Goal: Task Accomplishment & Management: Use online tool/utility

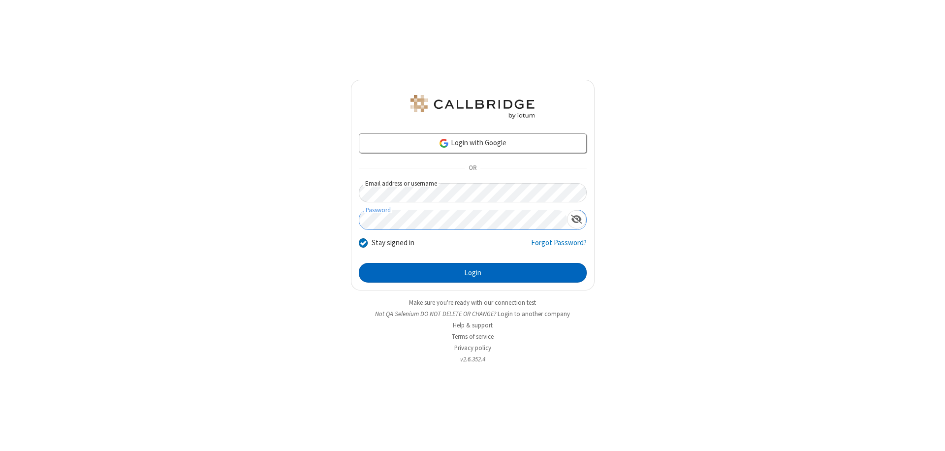
click at [472, 273] on button "Login" at bounding box center [473, 273] width 228 height 20
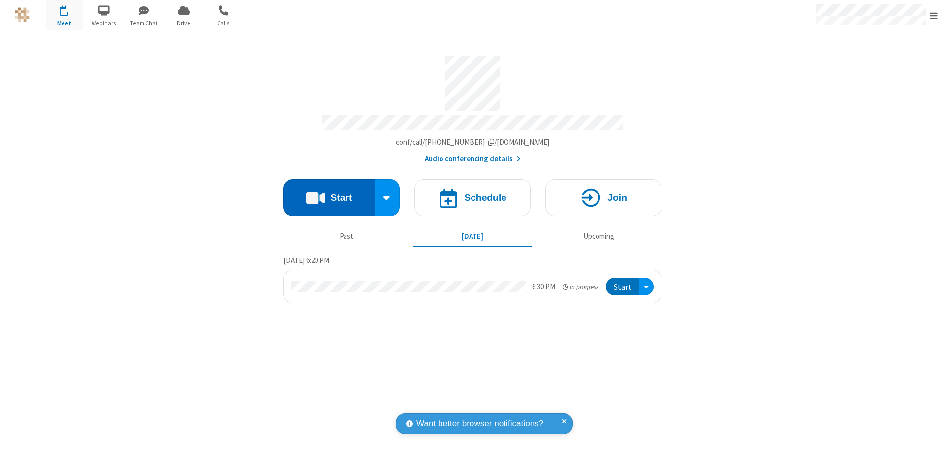
click at [329, 193] on button "Start" at bounding box center [328, 197] width 91 height 37
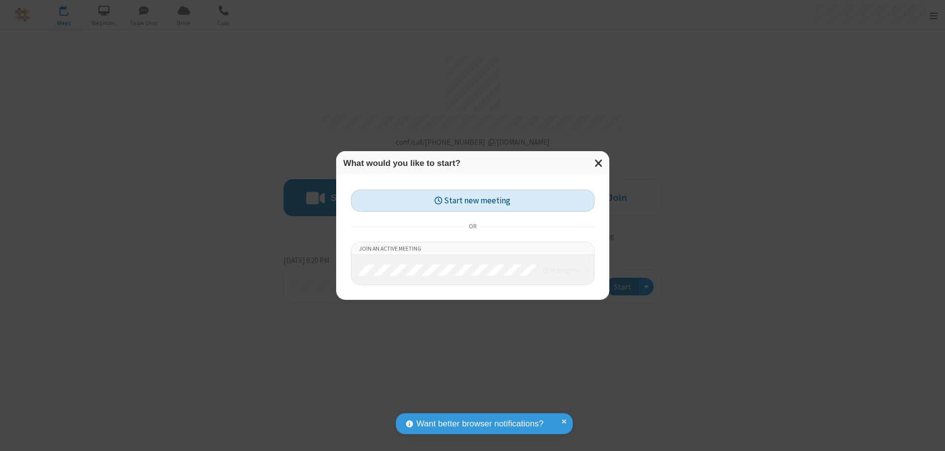
click at [472, 200] on button "Start new meeting" at bounding box center [473, 200] width 244 height 22
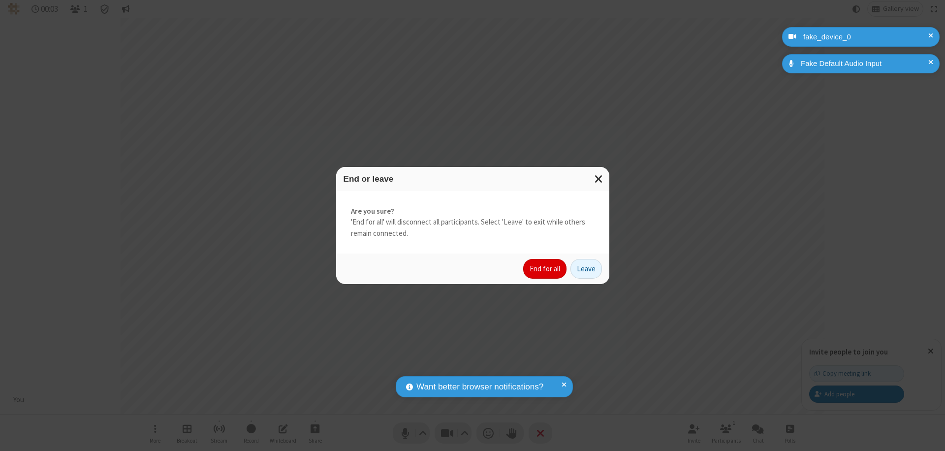
click at [545, 269] on button "End for all" at bounding box center [544, 269] width 43 height 20
